Goal: Find specific page/section: Find specific page/section

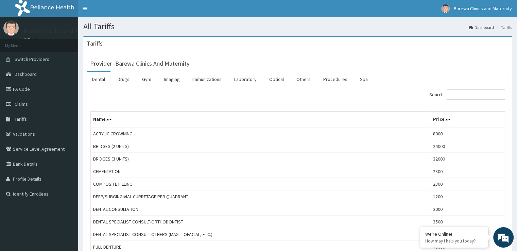
click at [21, 120] on span "Tariffs" at bounding box center [21, 119] width 12 height 6
click at [123, 81] on link "Drugs" at bounding box center [123, 79] width 23 height 14
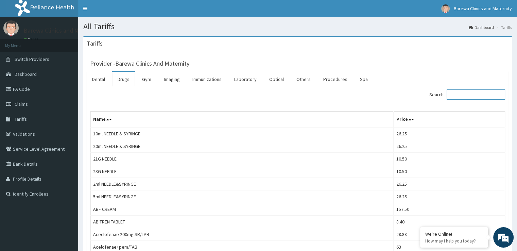
click at [469, 96] on input "Search:" at bounding box center [476, 94] width 58 height 10
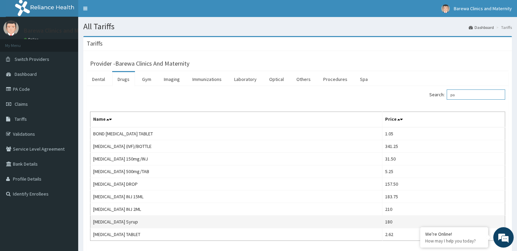
type input "p"
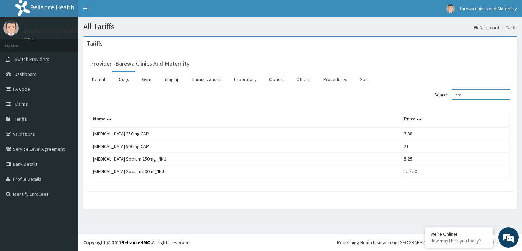
type input "a"
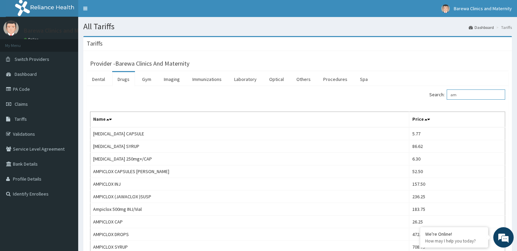
type input "a"
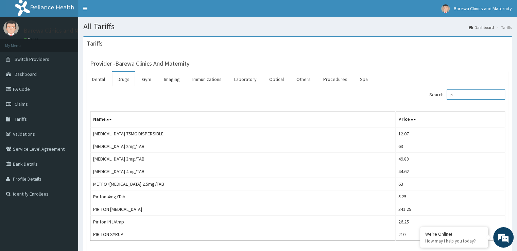
type input "p"
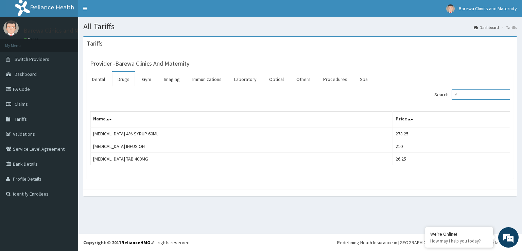
type input "f"
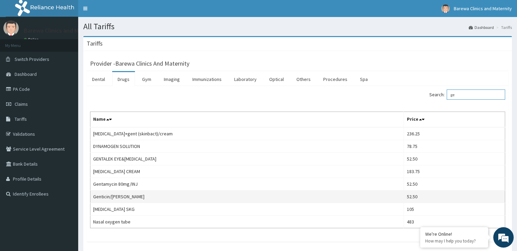
type input "g"
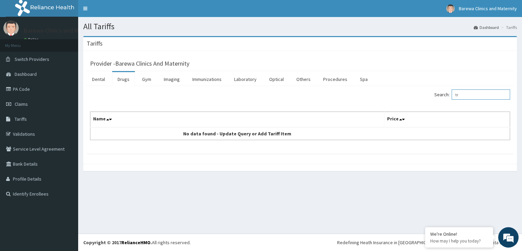
type input "t"
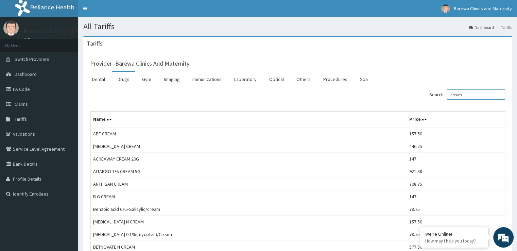
click at [472, 92] on input "cream" at bounding box center [476, 94] width 58 height 10
type input "c"
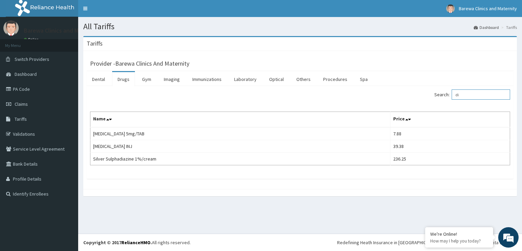
type input "d"
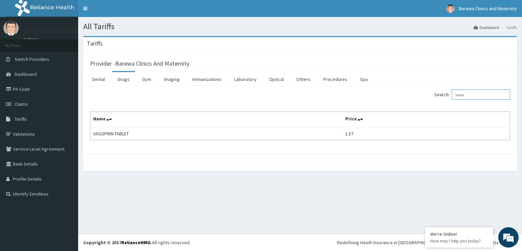
type input "vaso"
